Goal: Task Accomplishment & Management: Use online tool/utility

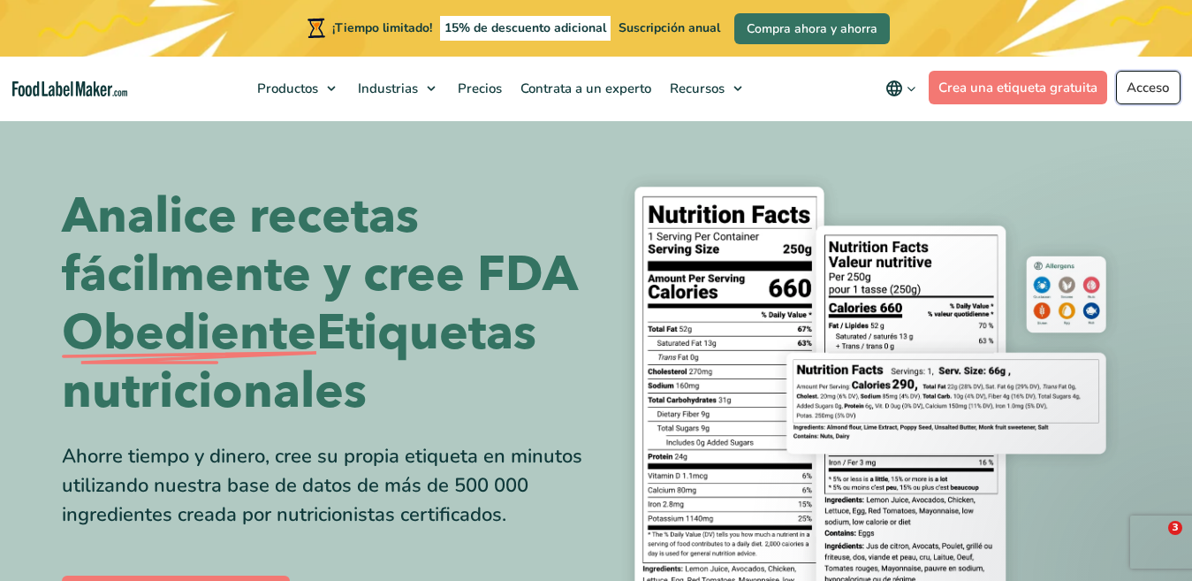
click at [1159, 92] on font "Acceso" at bounding box center [1148, 88] width 42 height 18
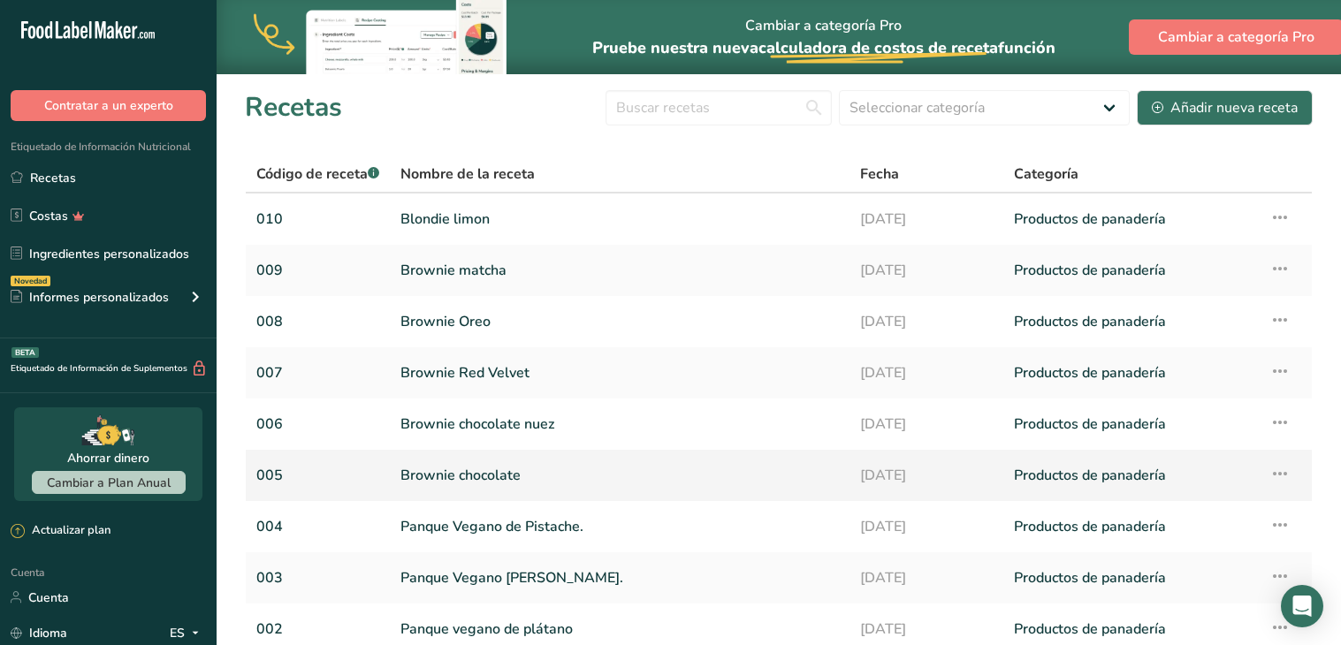
click at [444, 457] on link "Brownie chocolate" at bounding box center [619, 475] width 438 height 37
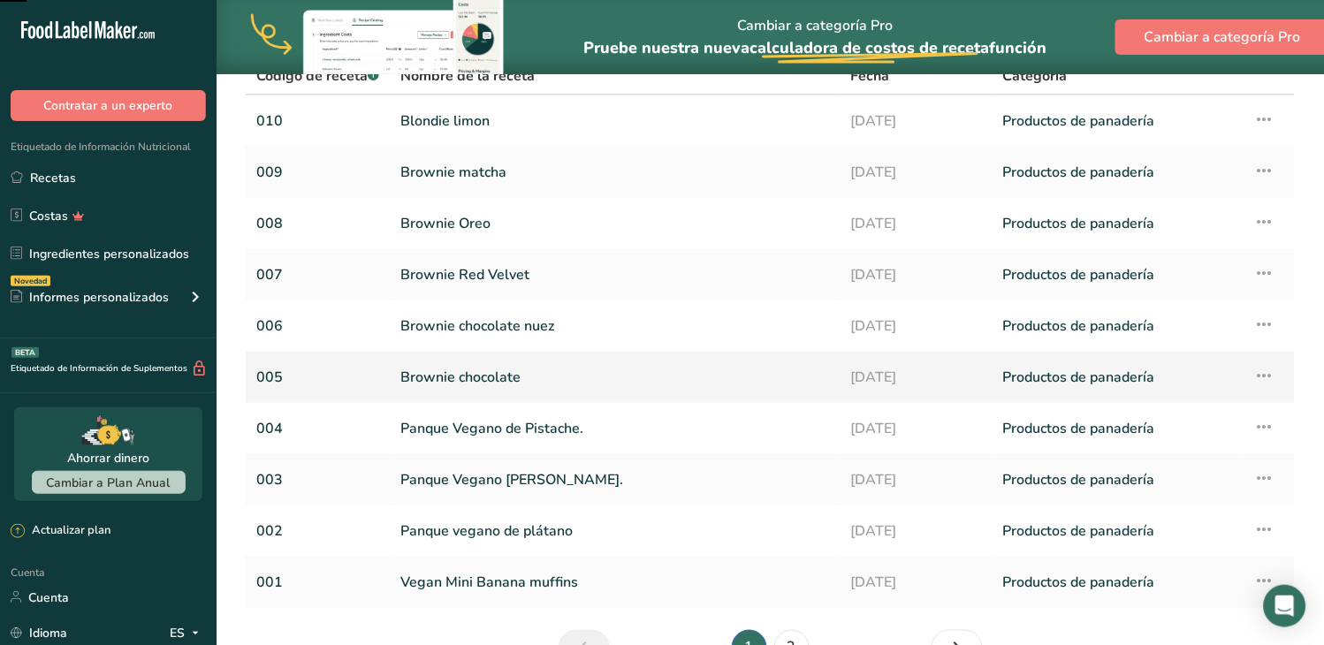
scroll to position [98, 0]
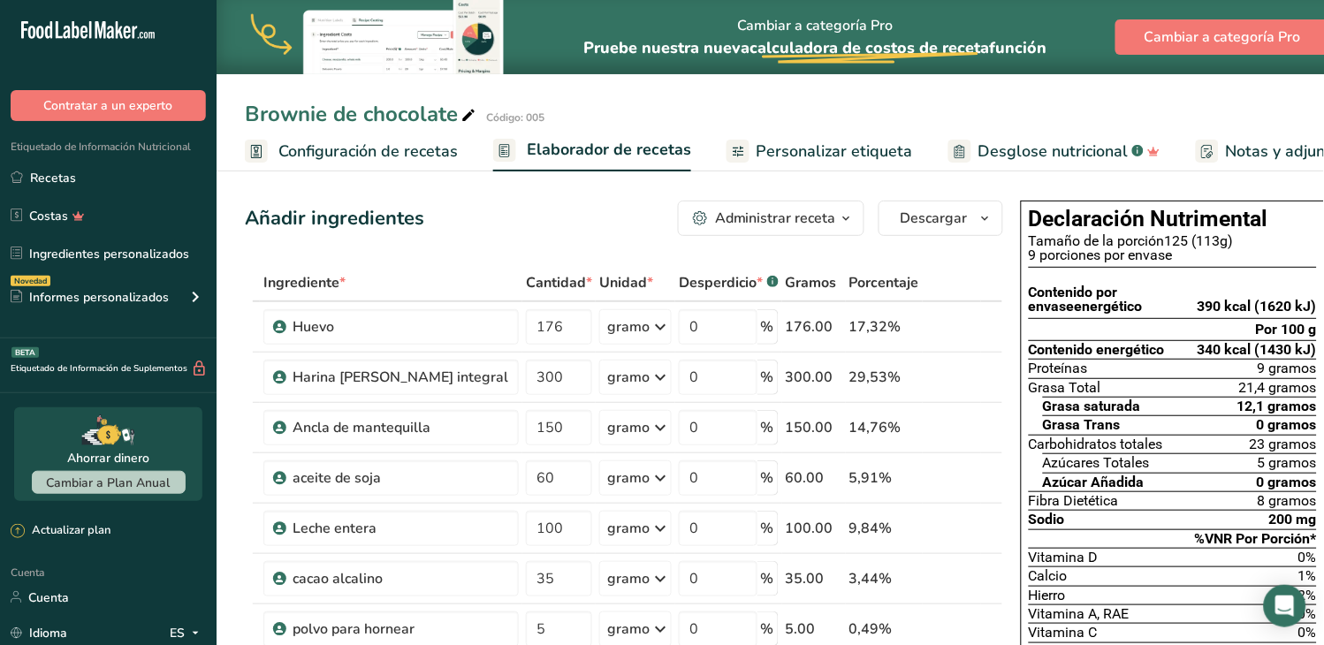
click at [816, 157] on font "Personalizar etiqueta" at bounding box center [834, 151] width 156 height 21
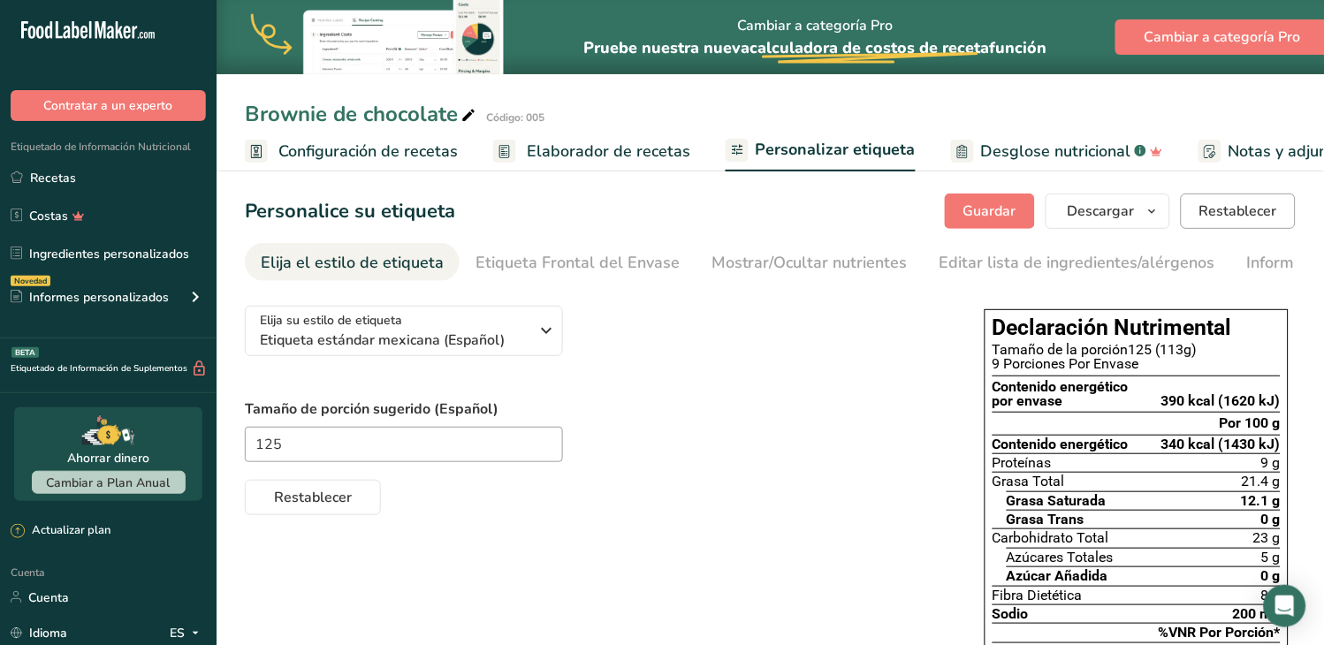
scroll to position [0, 278]
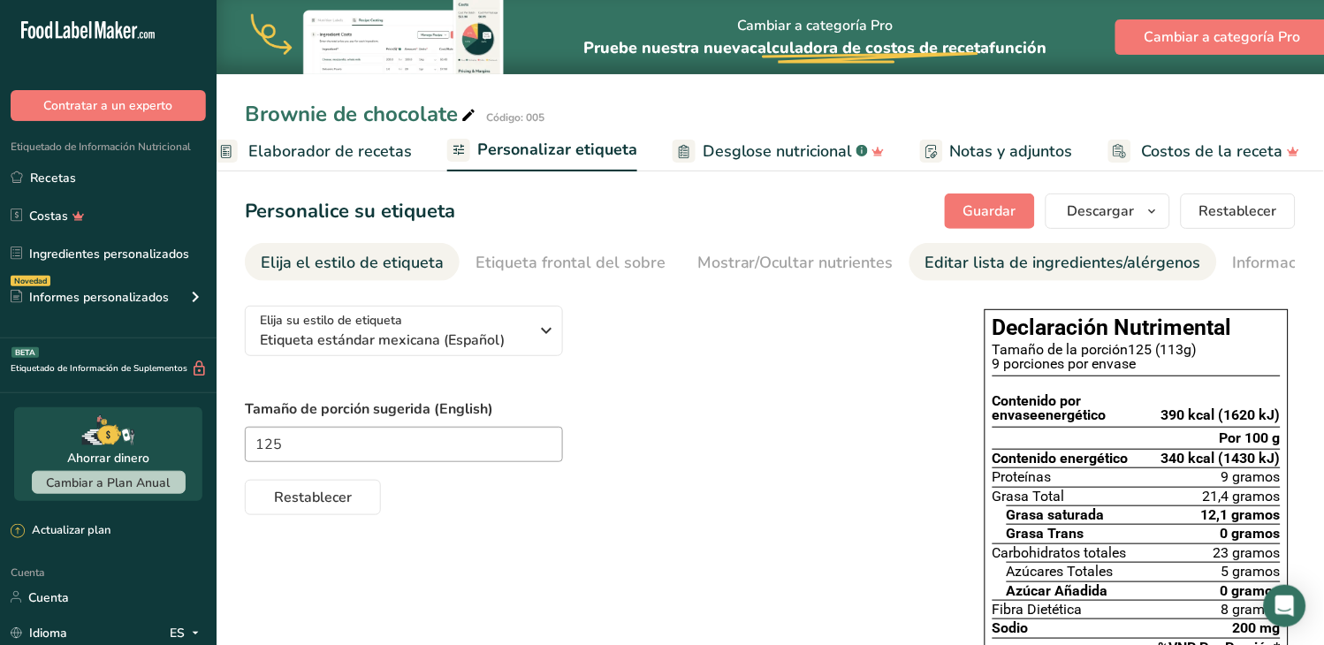
click at [1022, 268] on font "Editar lista de ingredientes/alérgenos" at bounding box center [1063, 262] width 276 height 21
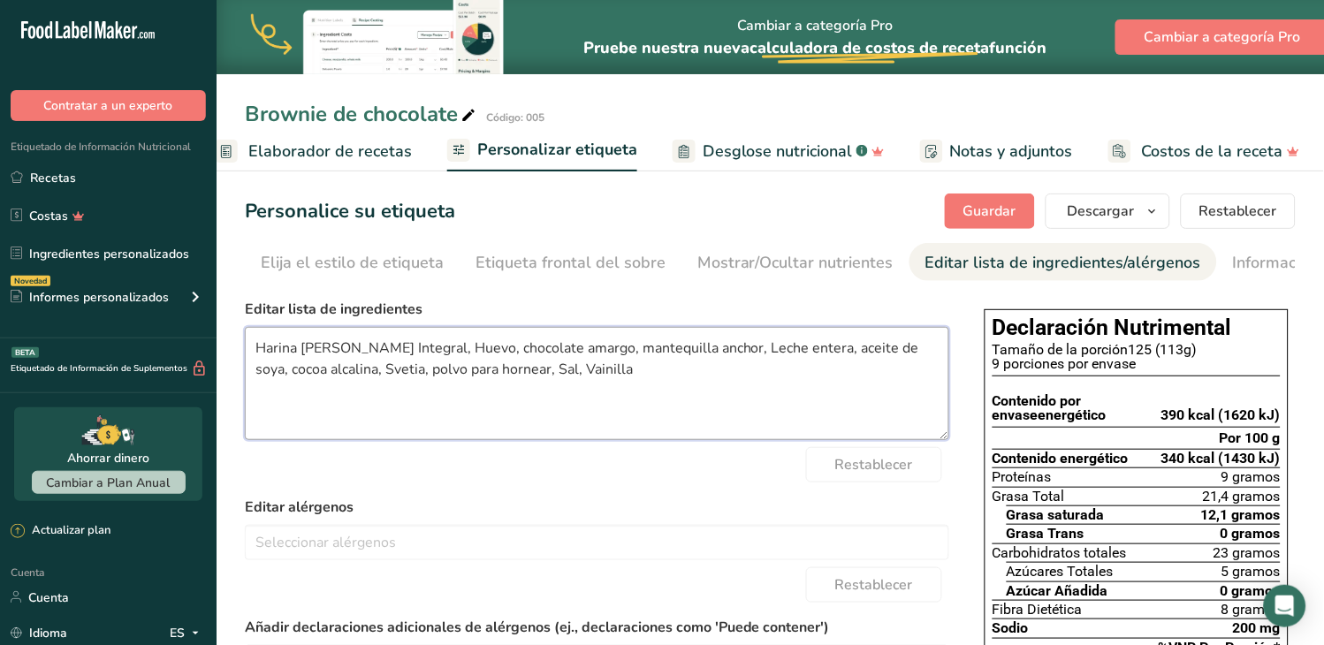
click at [265, 355] on textarea "Harina de trigo Integral, Huevo, chocolate amargo, mantequilla anchor, Leche en…" at bounding box center [597, 383] width 704 height 113
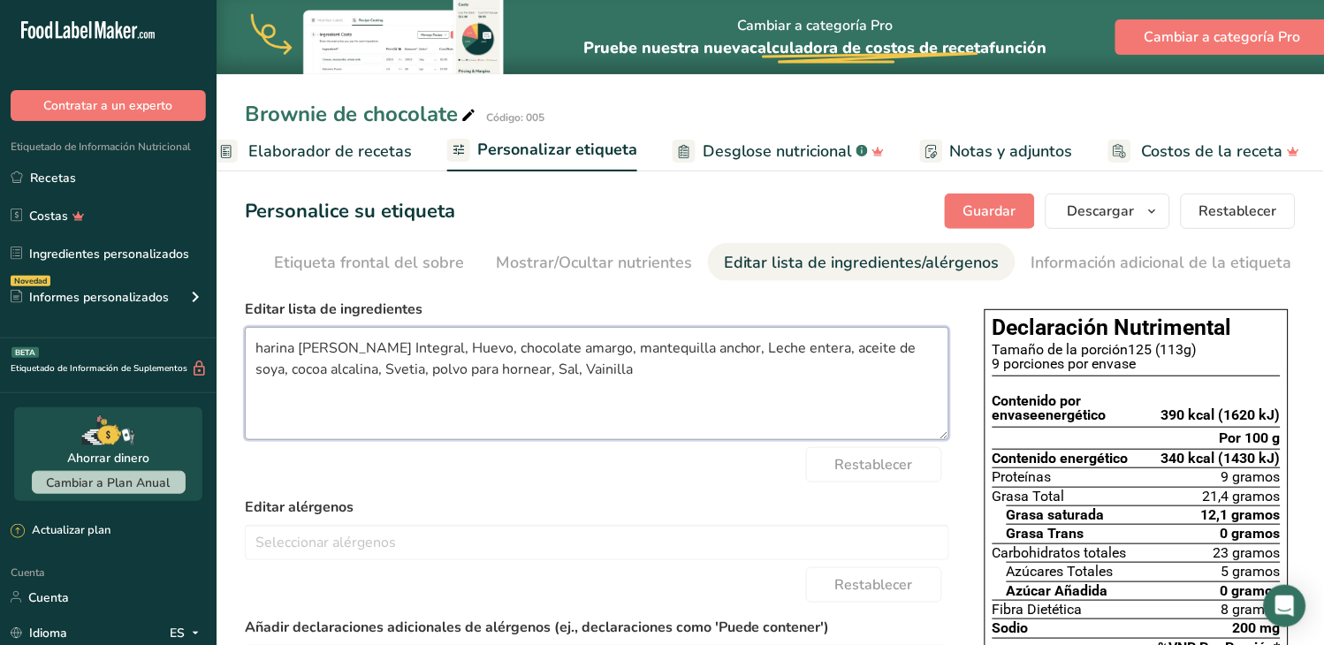
click at [346, 352] on textarea "harina de trigo Integral, Huevo, chocolate amargo, mantequilla anchor, Leche en…" at bounding box center [597, 383] width 704 height 113
click at [382, 347] on textarea "harina de Integral, Huevo, chocolate amargo, mantequilla anchor, Leche entera, …" at bounding box center [597, 383] width 704 height 113
click at [660, 352] on textarea "harina de Integral, huevo, chocolate amargo, mantequilla anchor, Leche entera, …" at bounding box center [597, 383] width 704 height 113
click at [893, 354] on textarea "harina de Integral, huevo, chocolate amargo, mantequilla, leche entera, aceite …" at bounding box center [597, 383] width 704 height 113
click at [855, 352] on textarea "harina de Integral, huevo, chocolate amargo, mantequilla, leche entera, aceite …" at bounding box center [597, 383] width 704 height 113
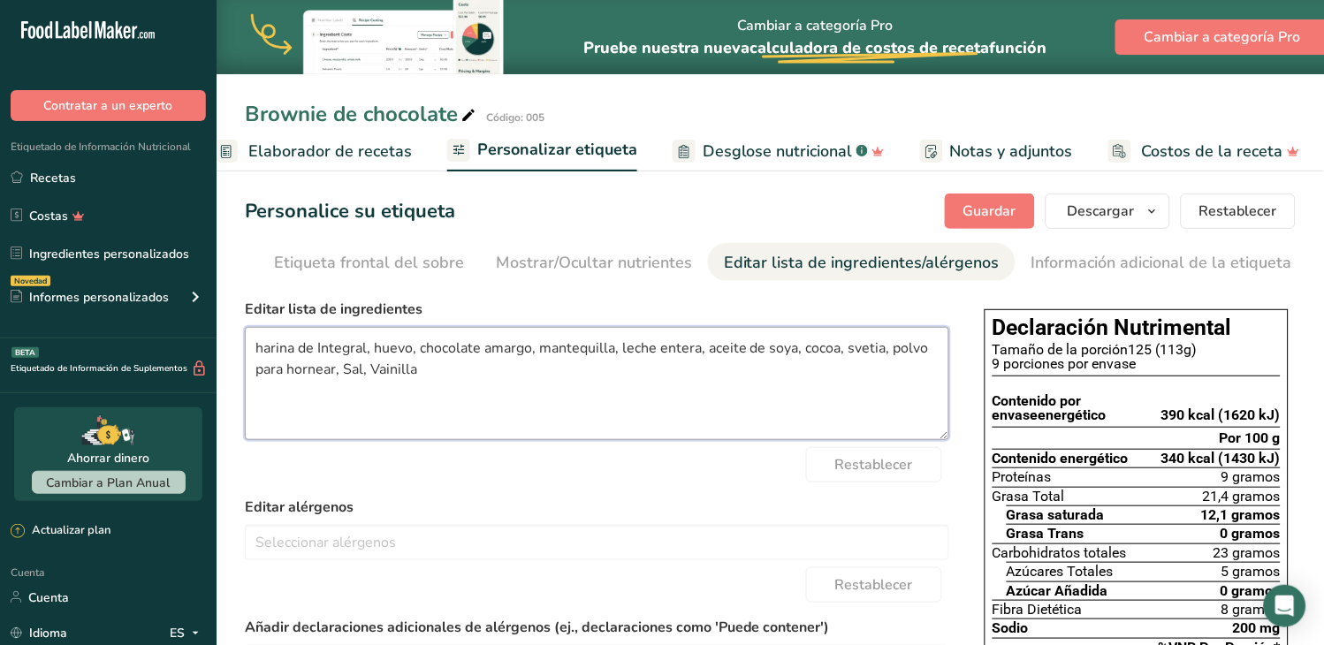
click at [348, 374] on textarea "harina de Integral, huevo, chocolate amargo, mantequilla, leche entera, aceite …" at bounding box center [597, 383] width 704 height 113
click at [366, 374] on textarea "harina de Integral, huevo, chocolate amargo, mantequilla, leche entera, aceite …" at bounding box center [597, 383] width 704 height 113
click at [444, 369] on textarea "harina de Integral, huevo, chocolate amargo, mantequilla, leche entera, aceite …" at bounding box center [597, 383] width 704 height 113
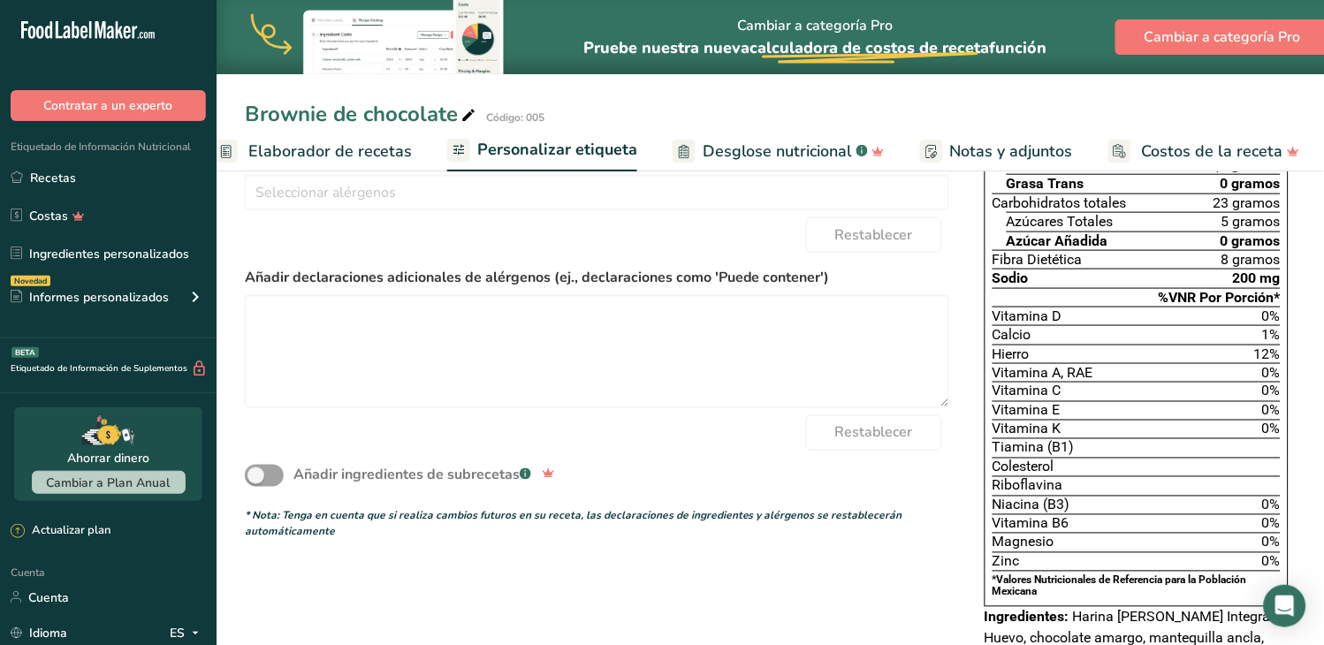
scroll to position [154, 0]
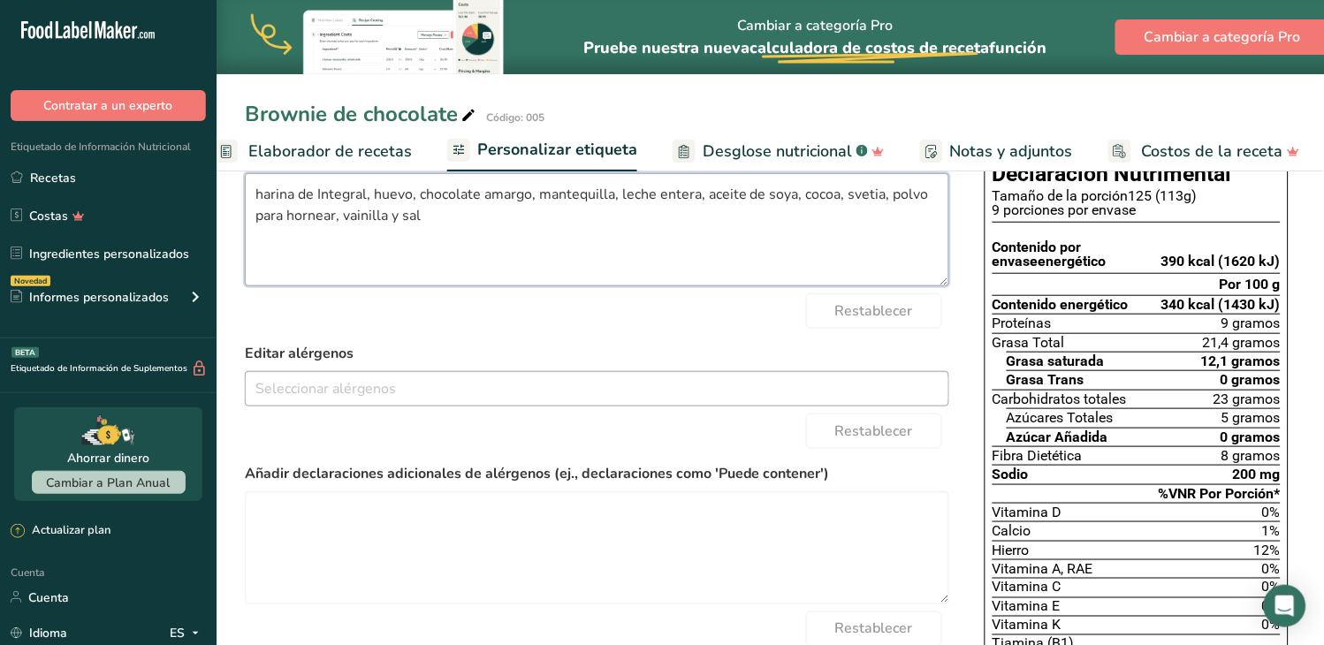
type textarea "harina de Integral, huevo, chocolate amargo, mantequilla, leche entera, aceite …"
click at [329, 395] on input "text" at bounding box center [597, 388] width 703 height 27
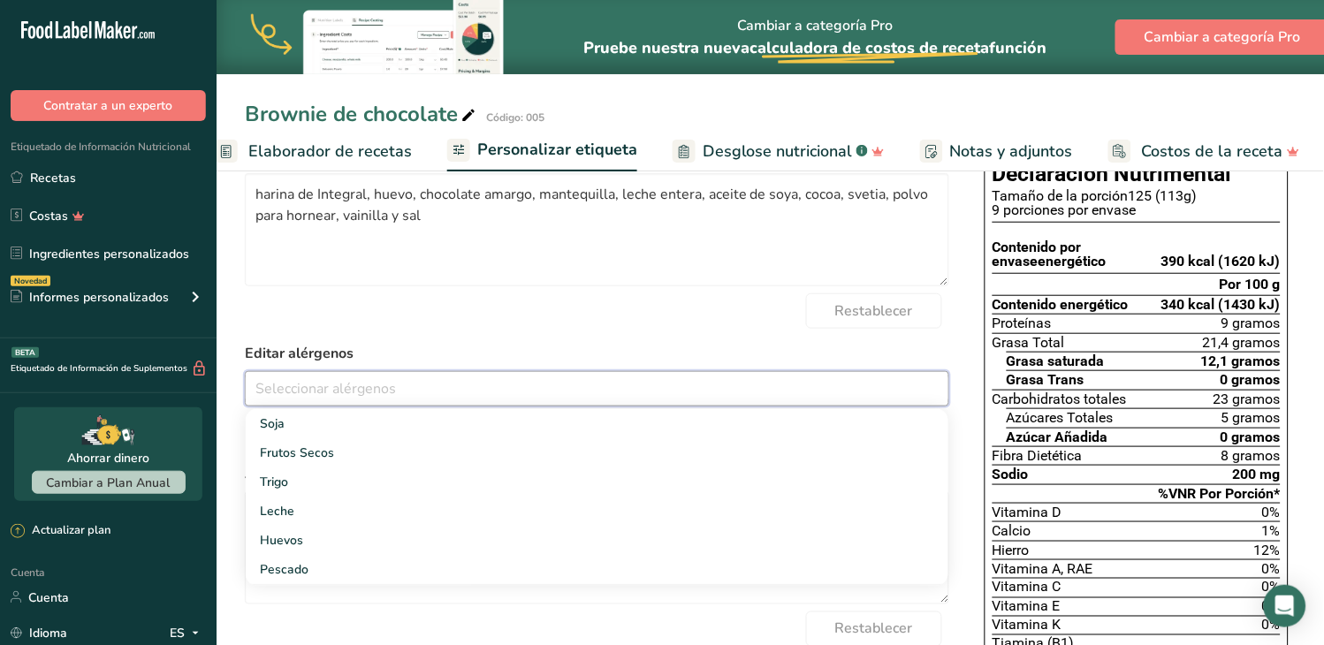
scroll to position [196, 0]
click at [271, 627] on font "Gluten" at bounding box center [279, 635] width 38 height 17
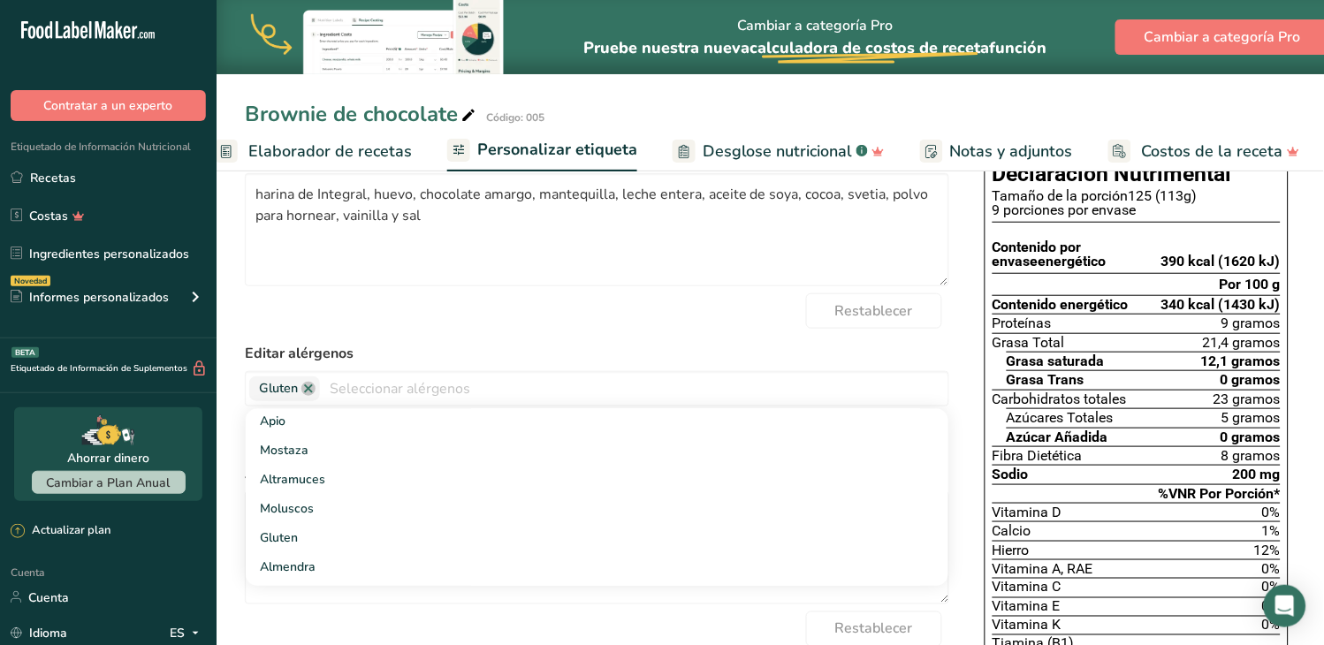
click at [475, 324] on div "Restablecer" at bounding box center [597, 310] width 704 height 35
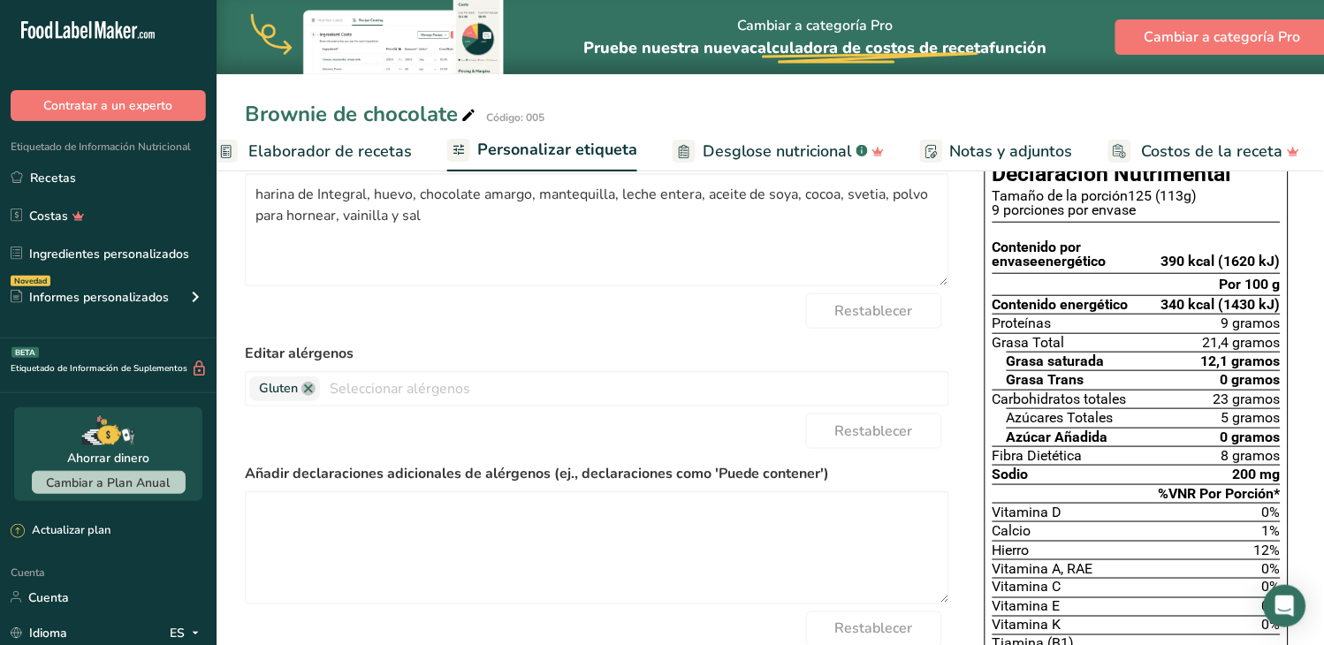
scroll to position [0, 0]
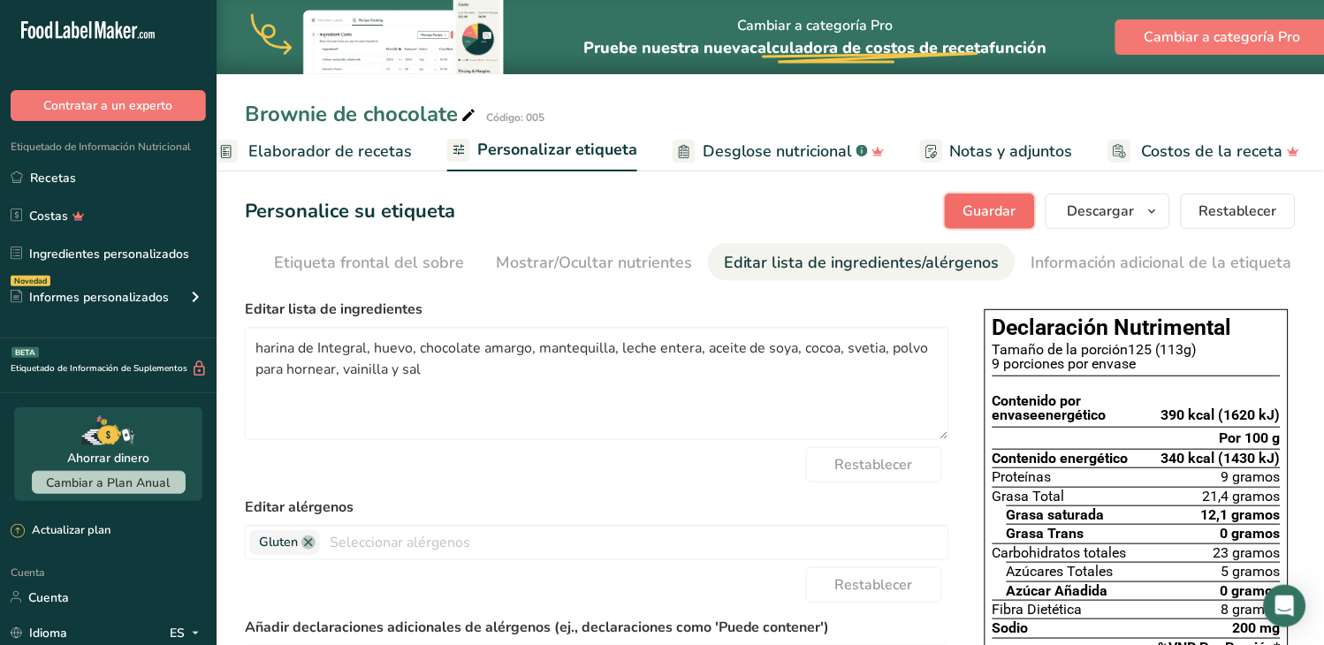
click at [983, 209] on font "Guardar" at bounding box center [989, 210] width 53 height 19
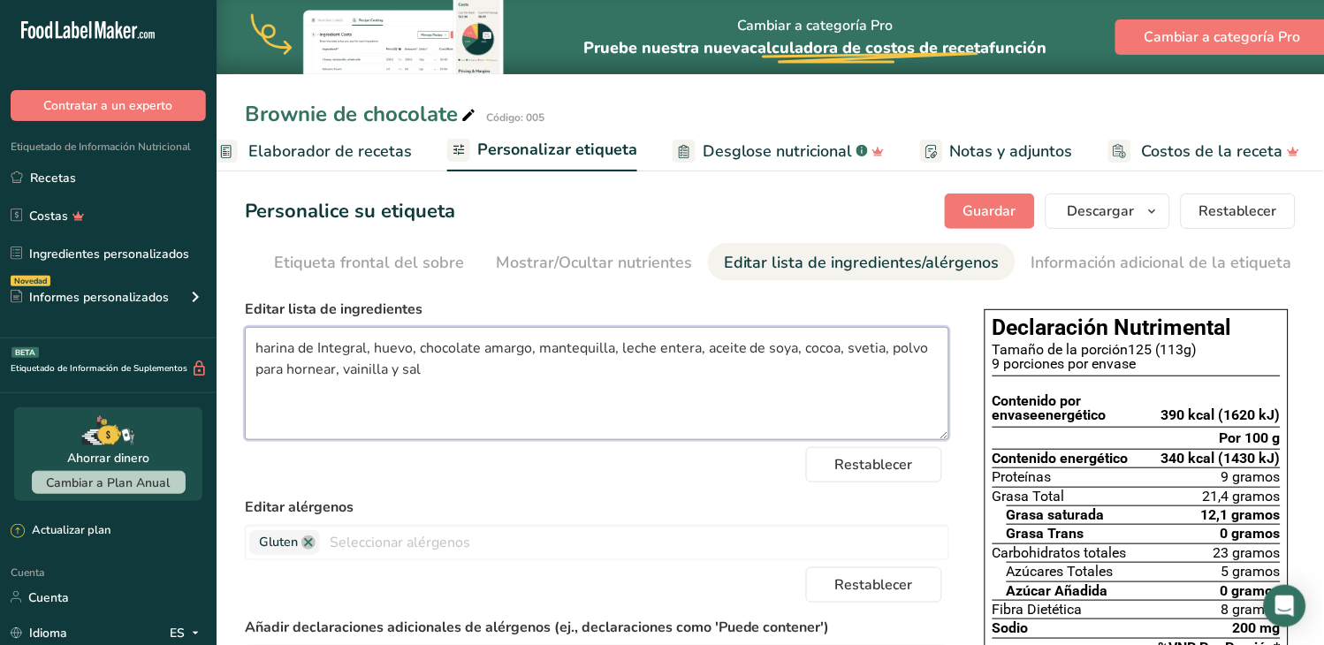
click at [309, 351] on textarea "harina de Integral, huevo, chocolate amargo, mantequilla, leche entera, aceite …" at bounding box center [597, 383] width 704 height 113
type textarea "harina Integral, huevo, chocolate amargo, mantequilla, leche entera, aceite de …"
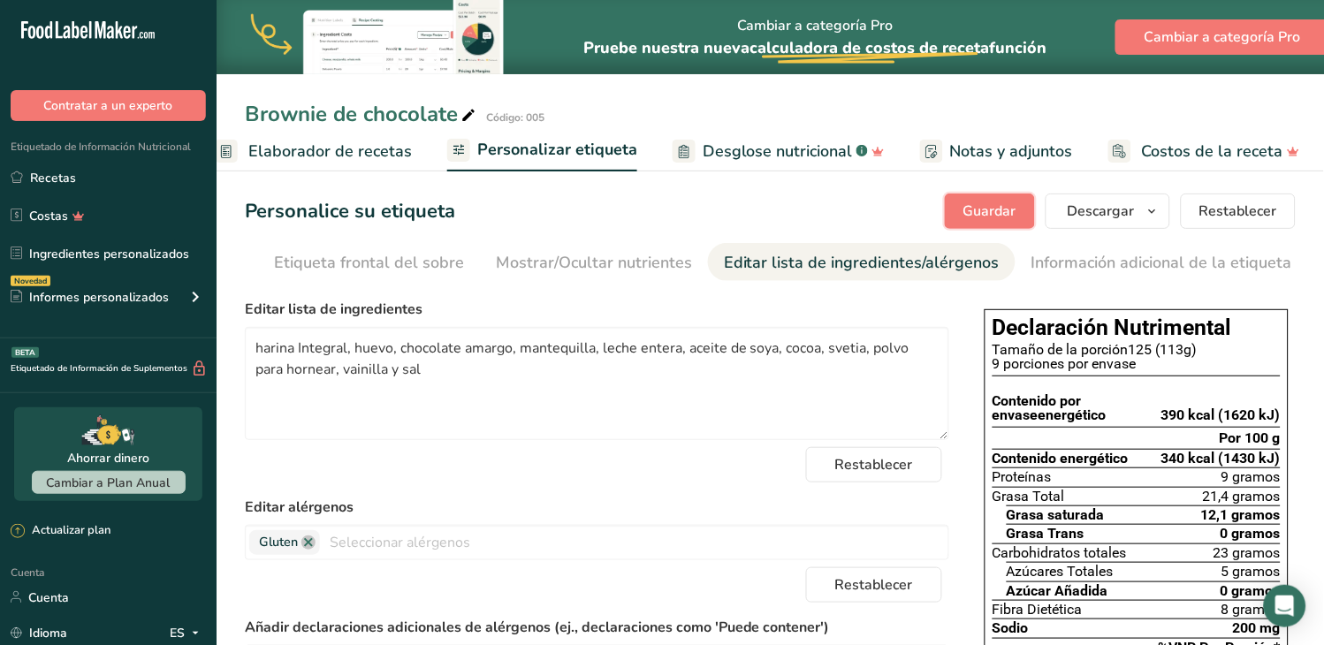
click at [958, 214] on button "Guardar" at bounding box center [990, 211] width 90 height 35
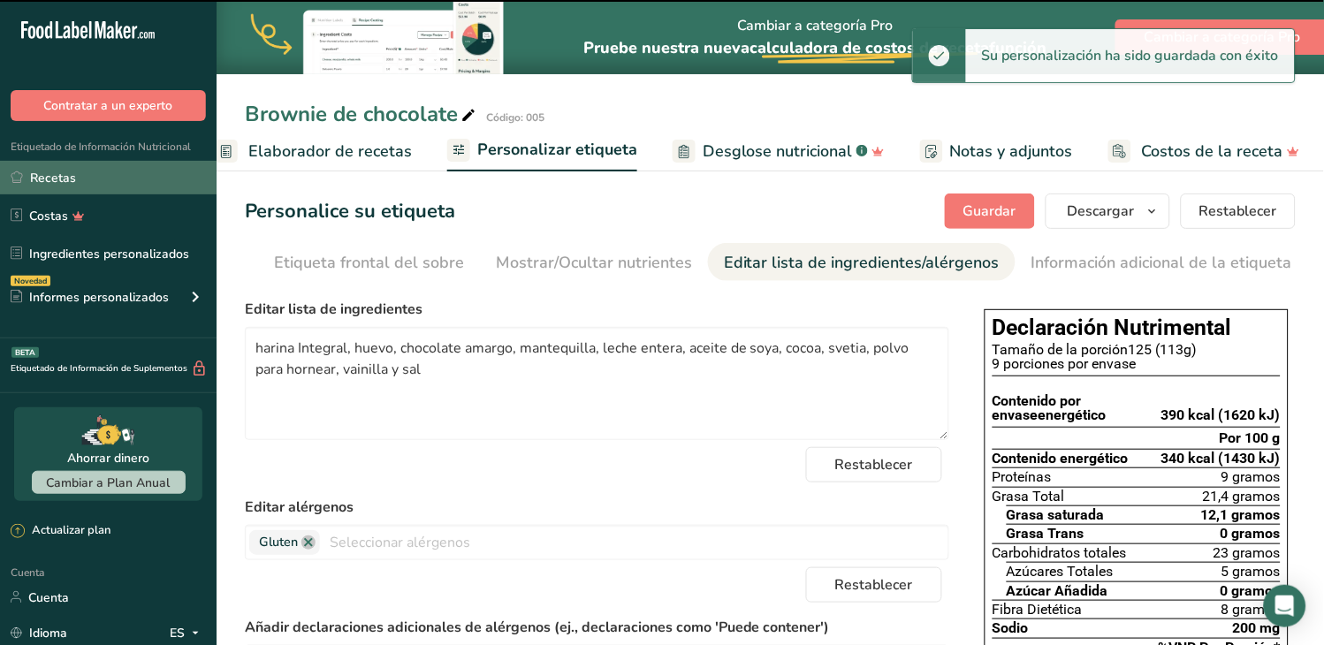
click at [66, 173] on font "Recetas" at bounding box center [53, 178] width 46 height 17
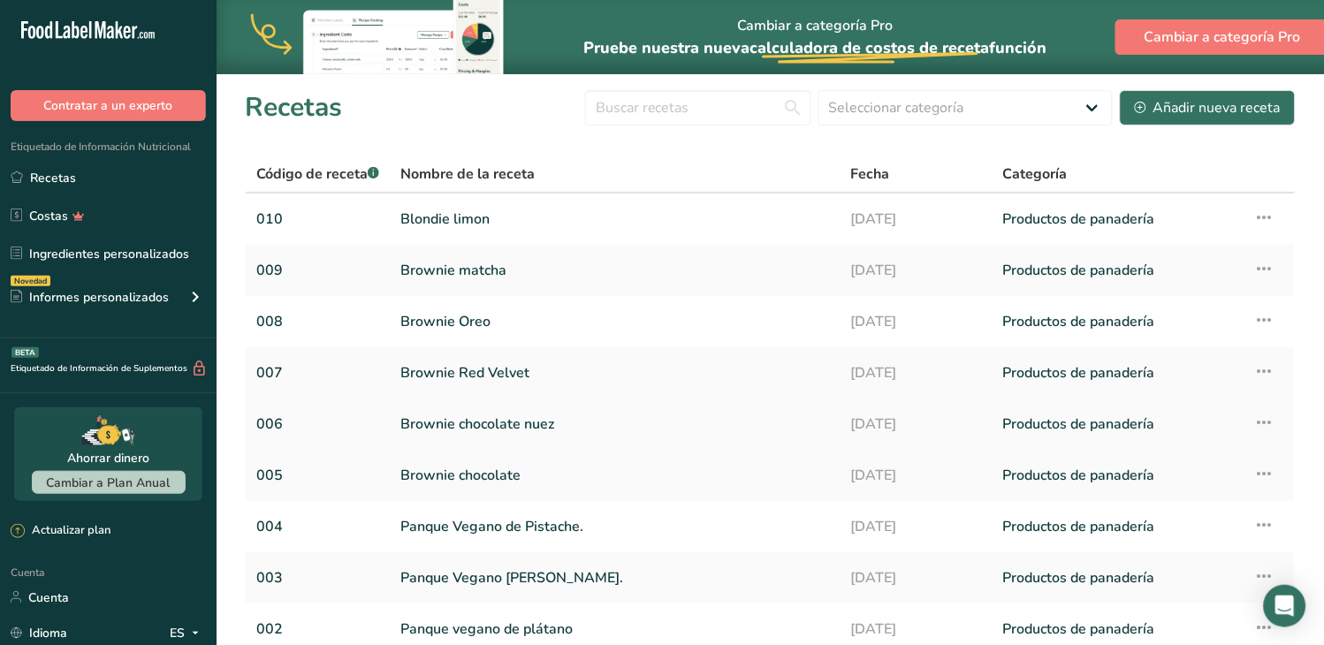
click at [444, 426] on link "Brownie chocolate nuez" at bounding box center [614, 424] width 429 height 37
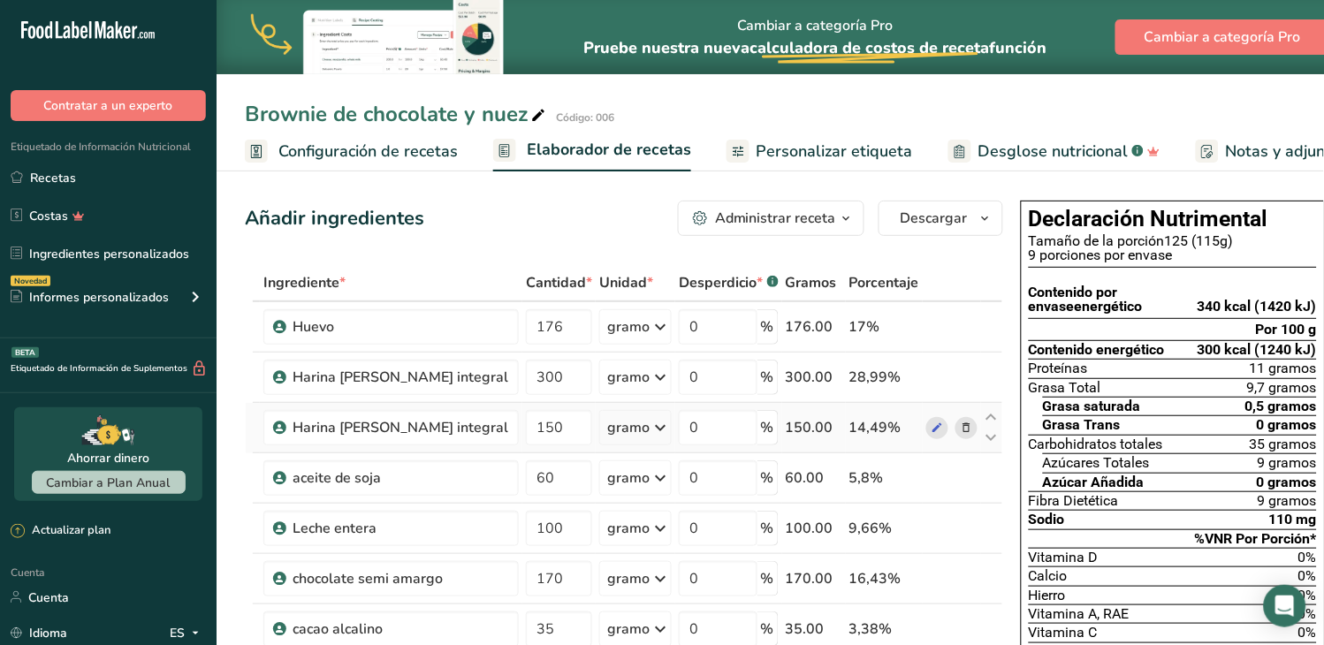
click at [961, 437] on icon at bounding box center [967, 428] width 12 height 19
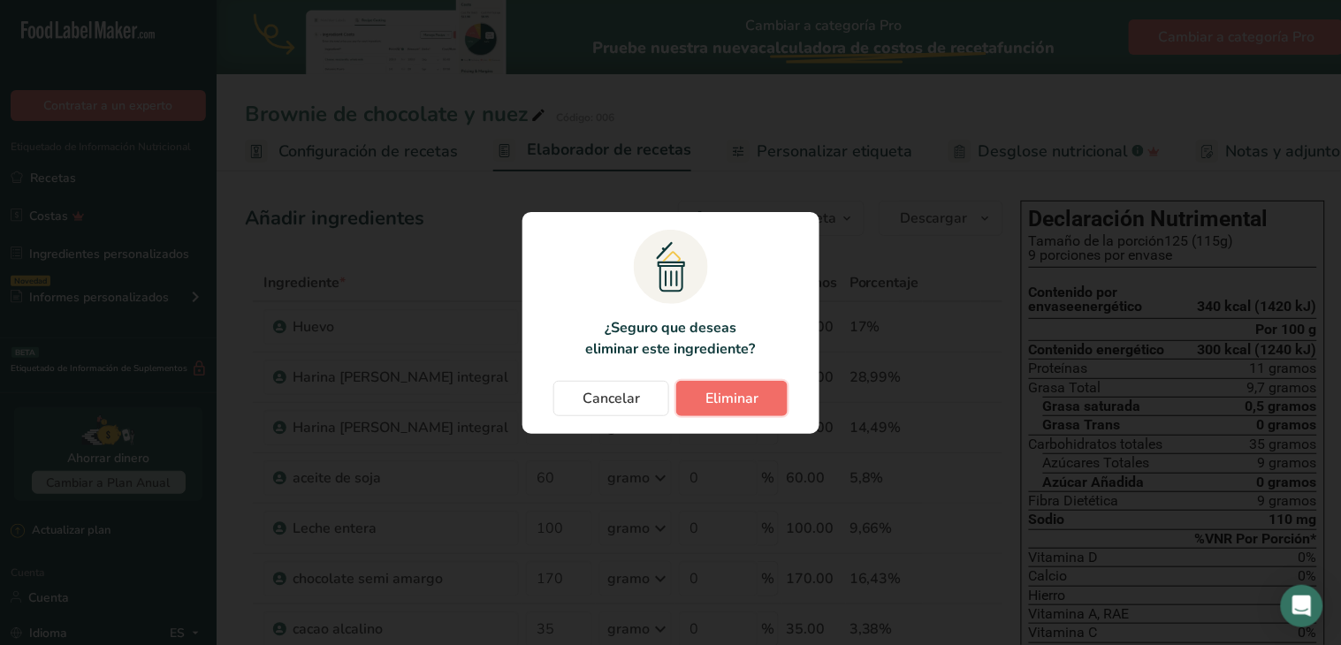
click at [696, 400] on button "Eliminar" at bounding box center [731, 398] width 111 height 35
type input "60"
type input "100"
type input "170"
type input "35"
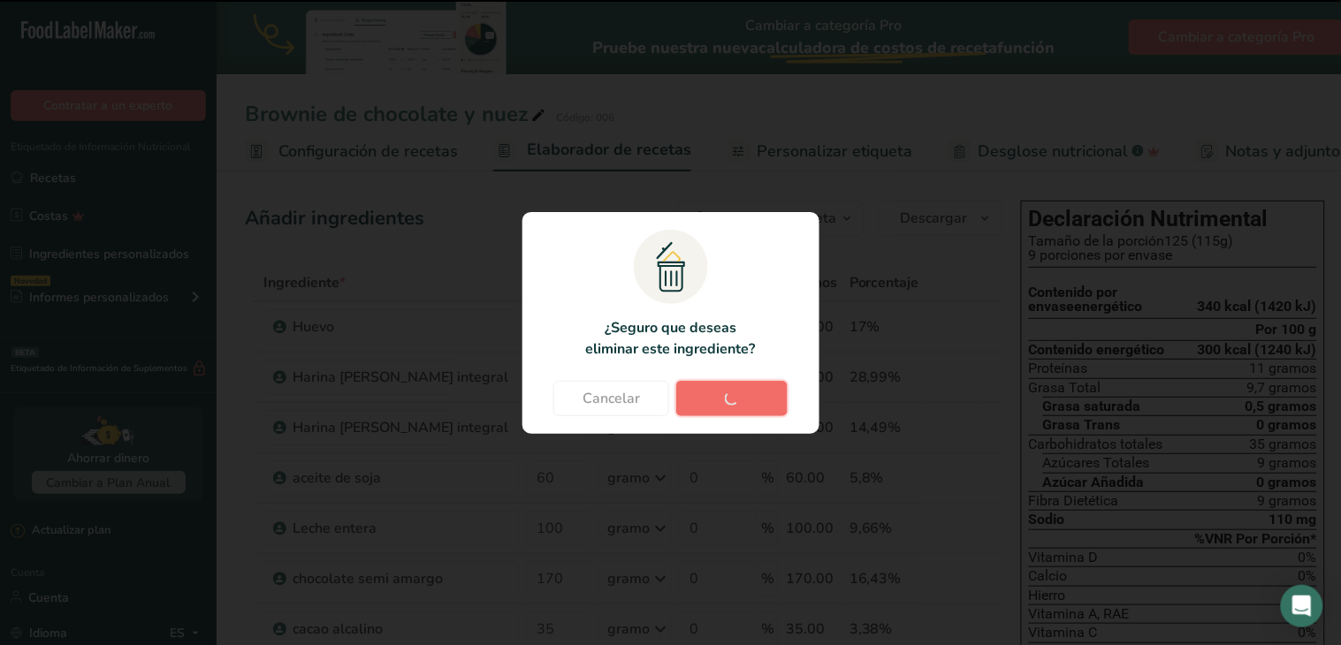
type input "5"
type input "4"
type input "5"
type input "20"
type input "10"
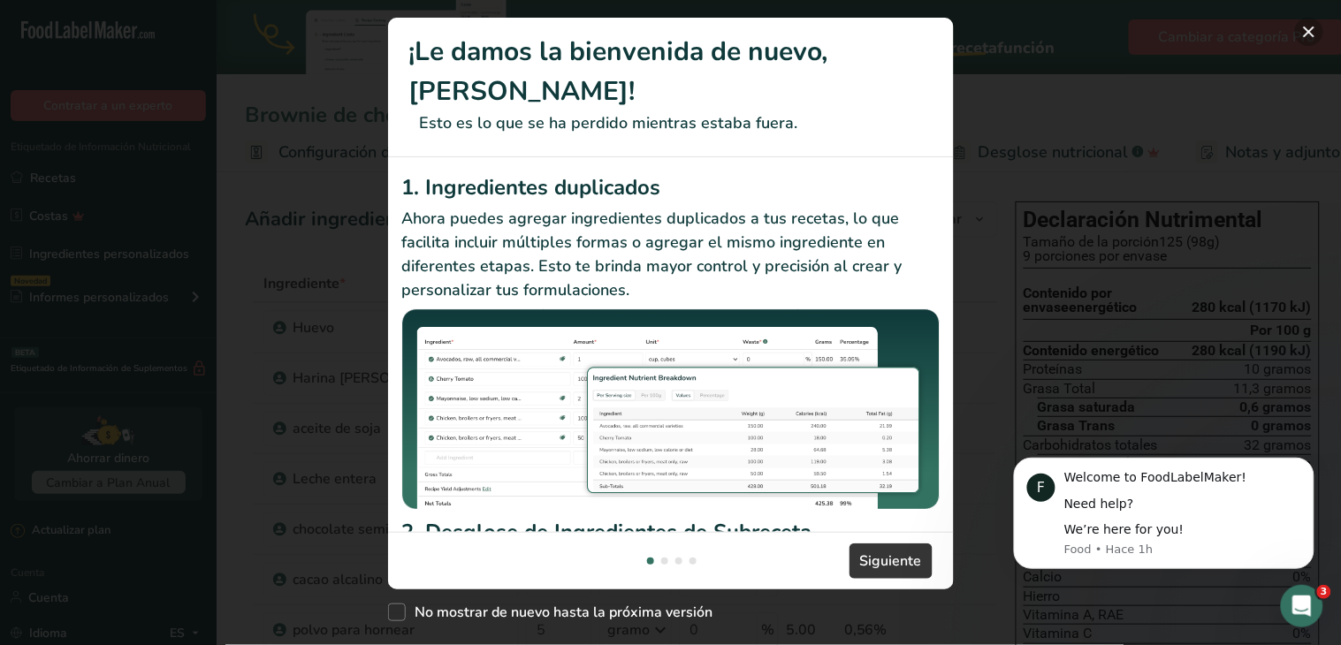
drag, startPoint x: 1310, startPoint y: 30, endPoint x: 228, endPoint y: 0, distance: 1082.9
click at [1310, 30] on button "Nuevas funciones" at bounding box center [1309, 32] width 28 height 28
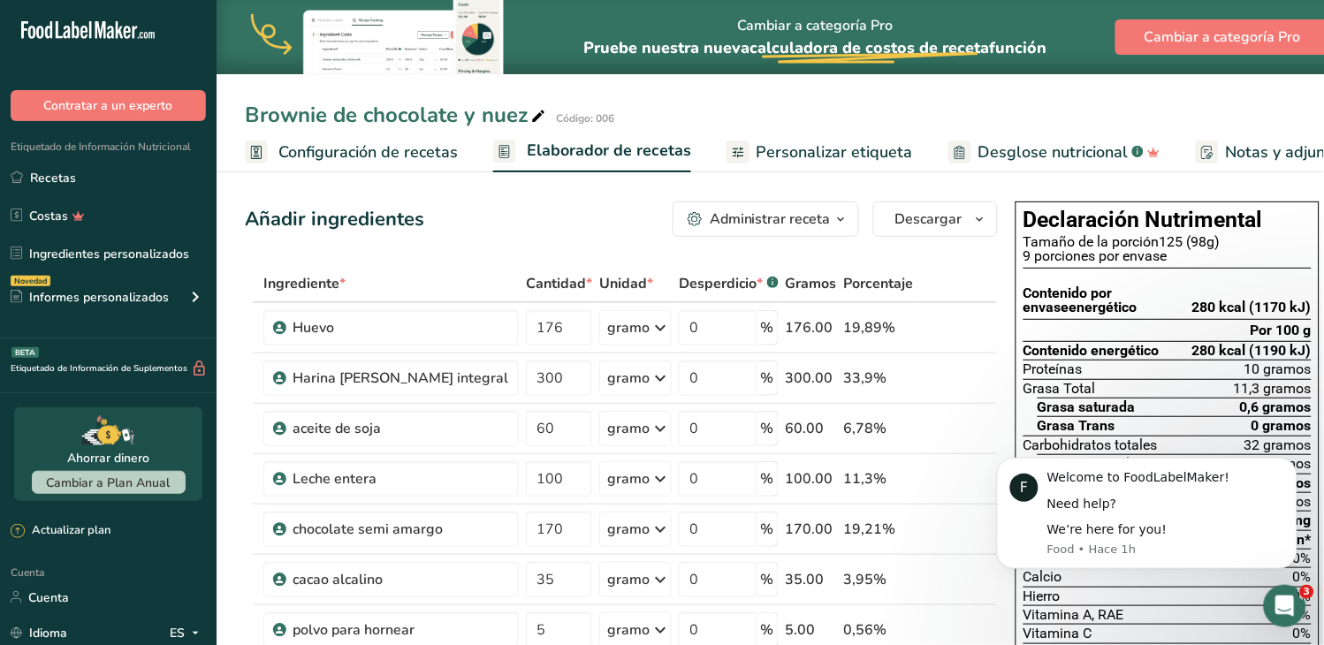
click at [77, 179] on link "Recetas" at bounding box center [108, 178] width 216 height 34
click at [66, 179] on font "Recetas" at bounding box center [53, 178] width 46 height 17
